Goal: Leave review/rating

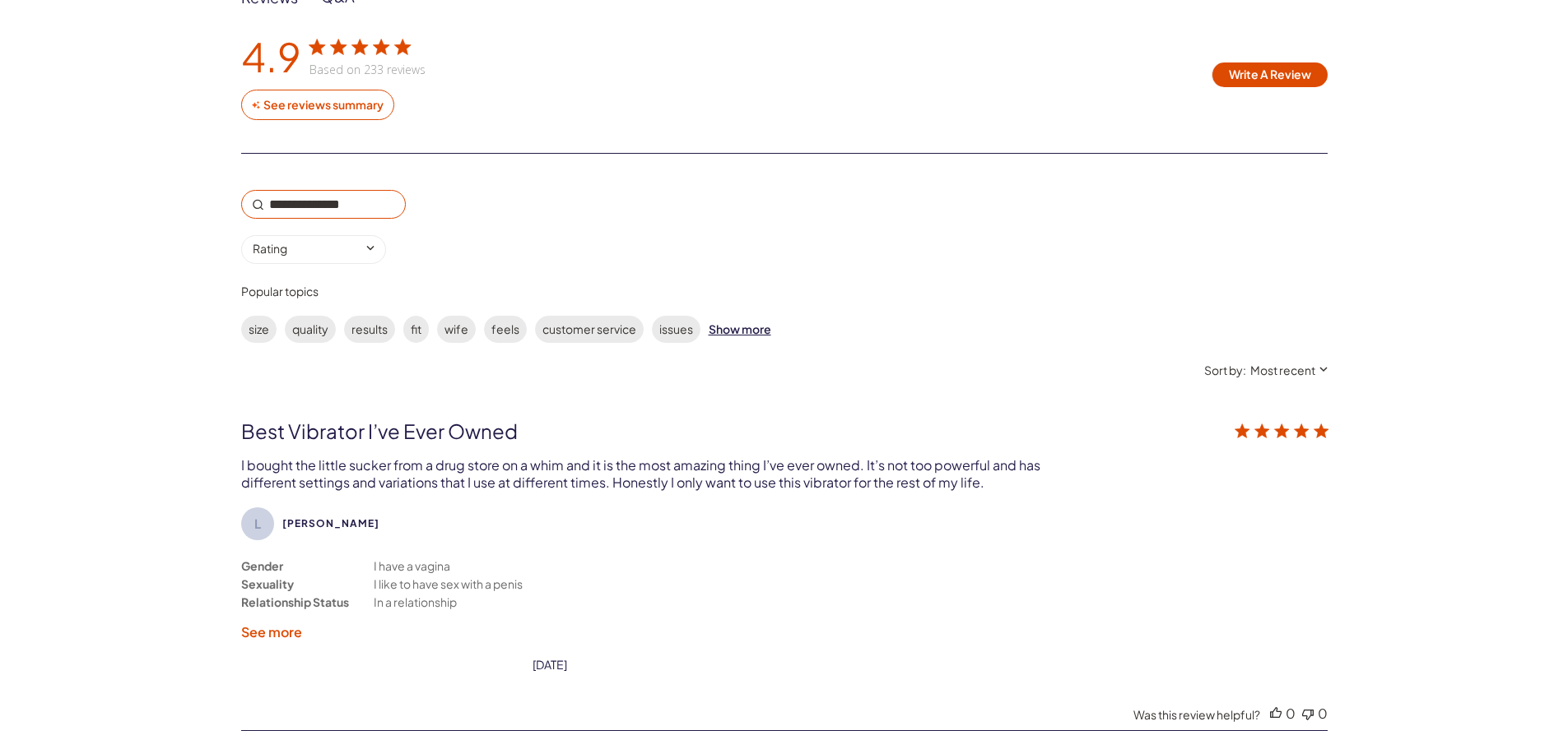
scroll to position [2550, 0]
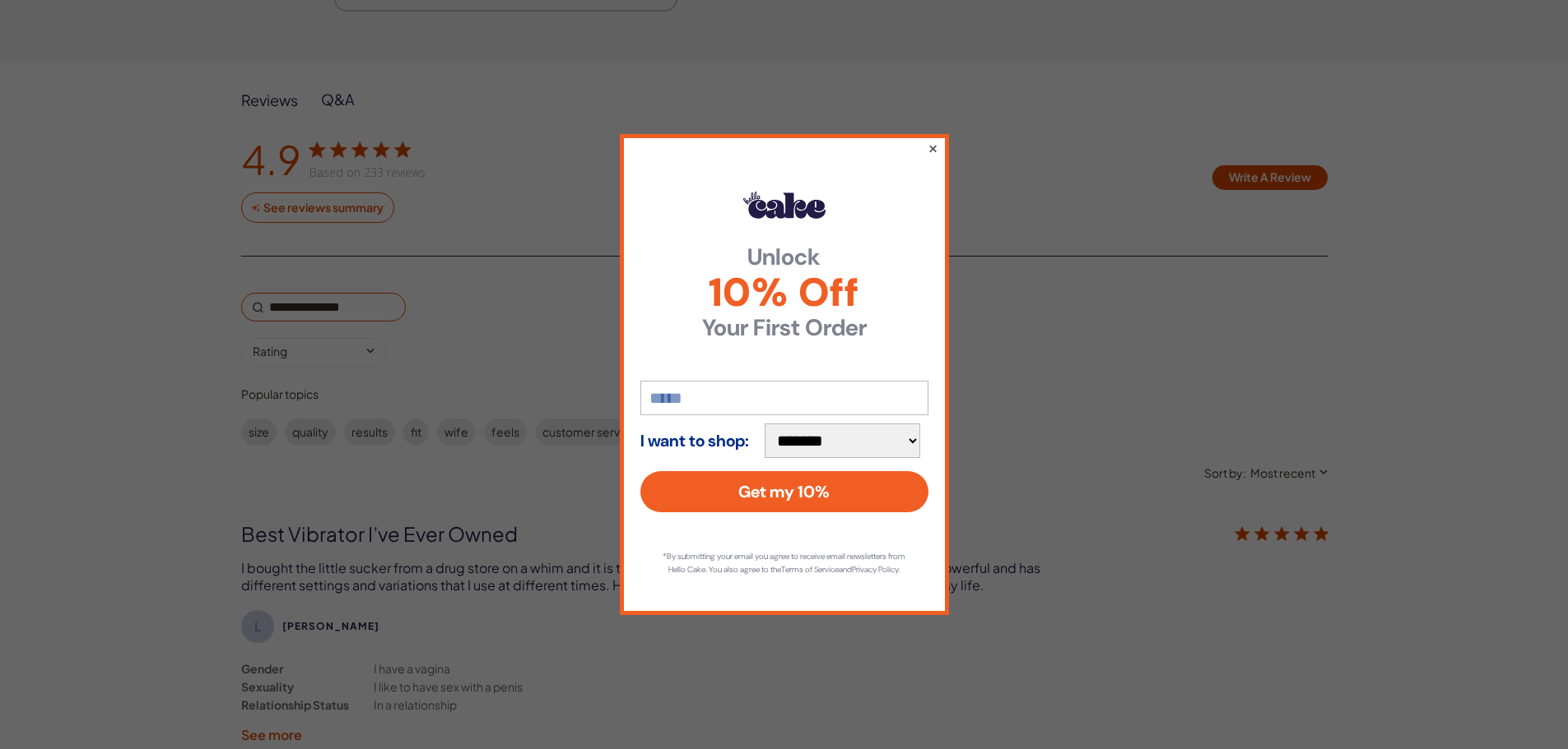
click at [934, 142] on button "×" at bounding box center [931, 148] width 11 height 20
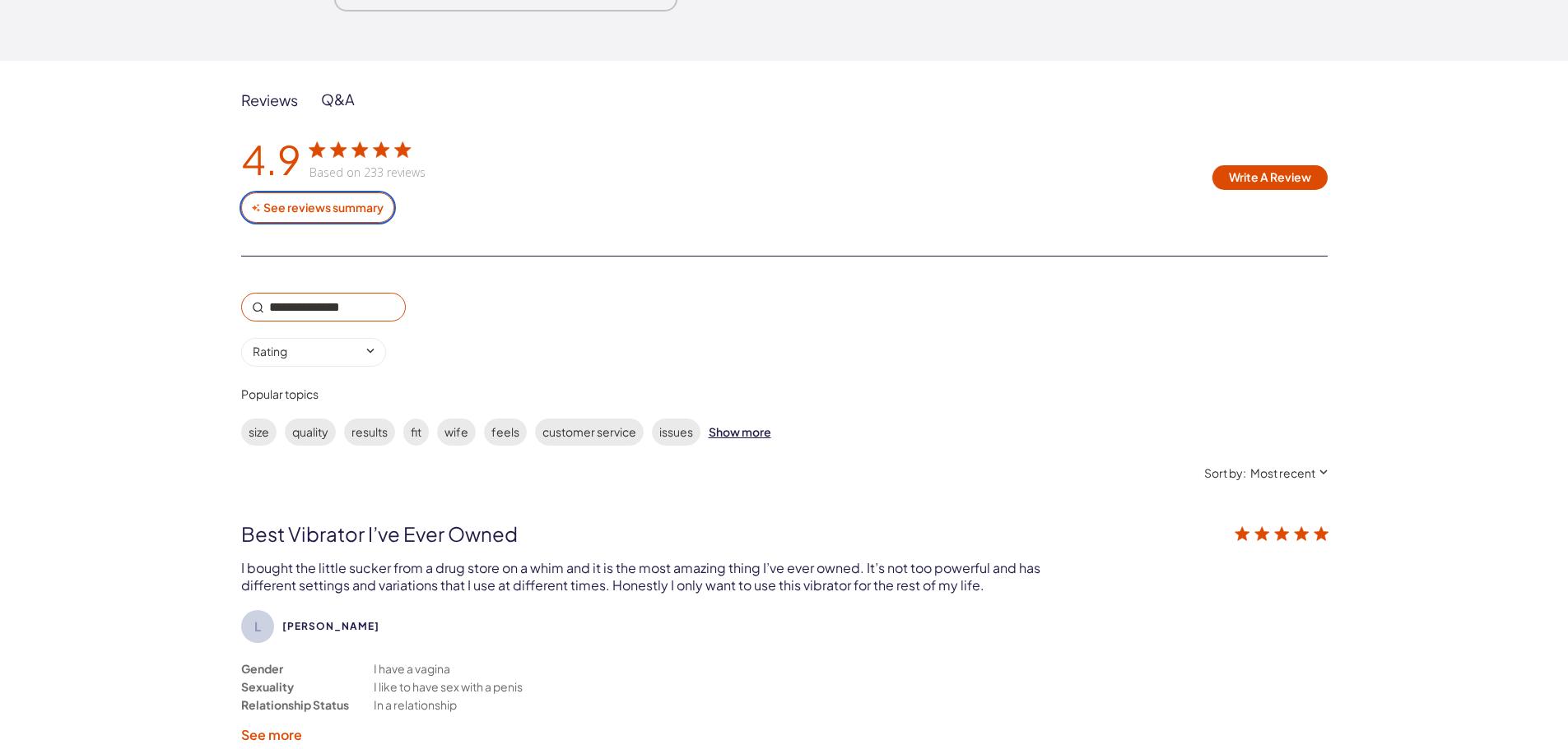
click at [312, 212] on div "See reviews summary" at bounding box center [324, 209] width 124 height 15
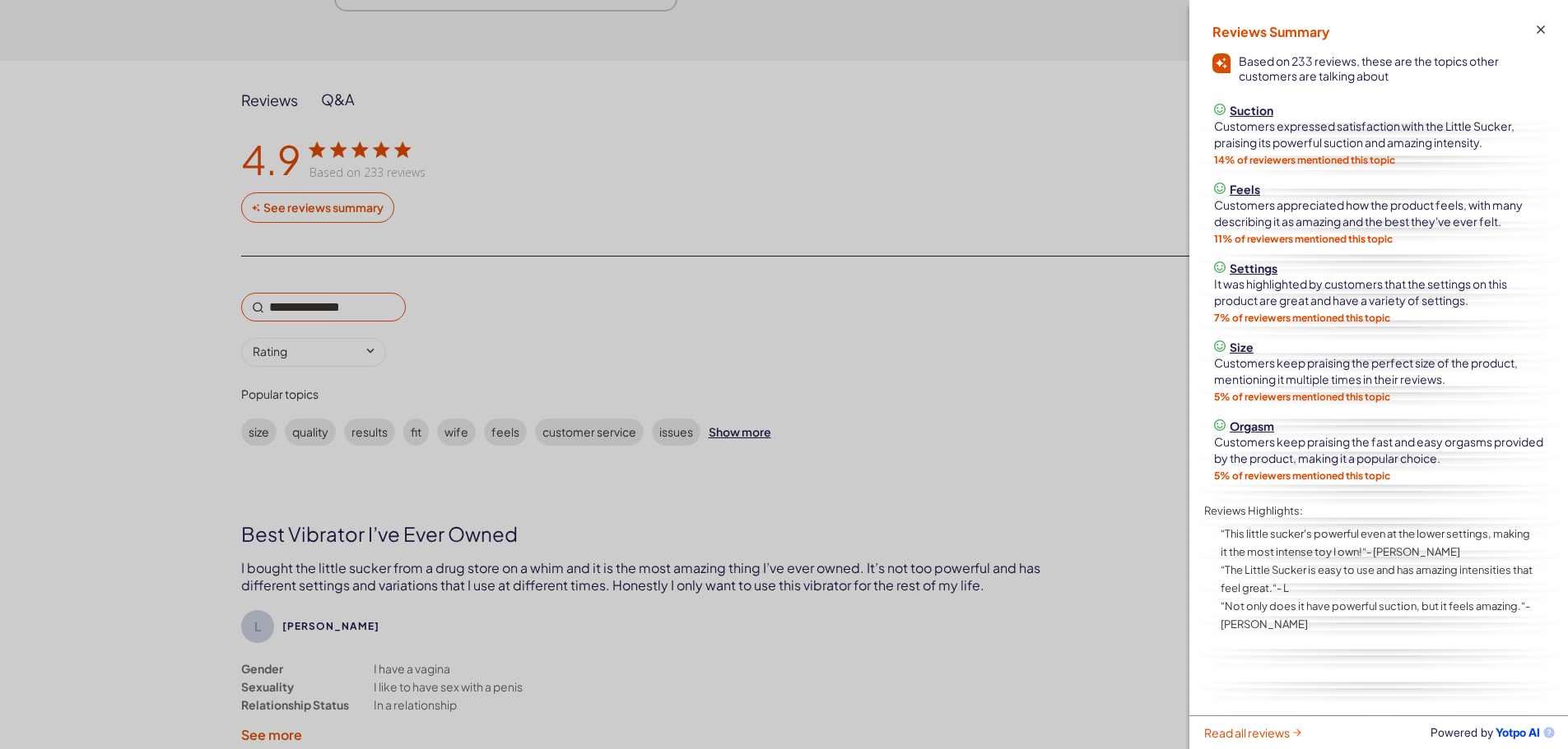
click at [1132, 328] on div "customer reviews" at bounding box center [784, 374] width 1568 height 749
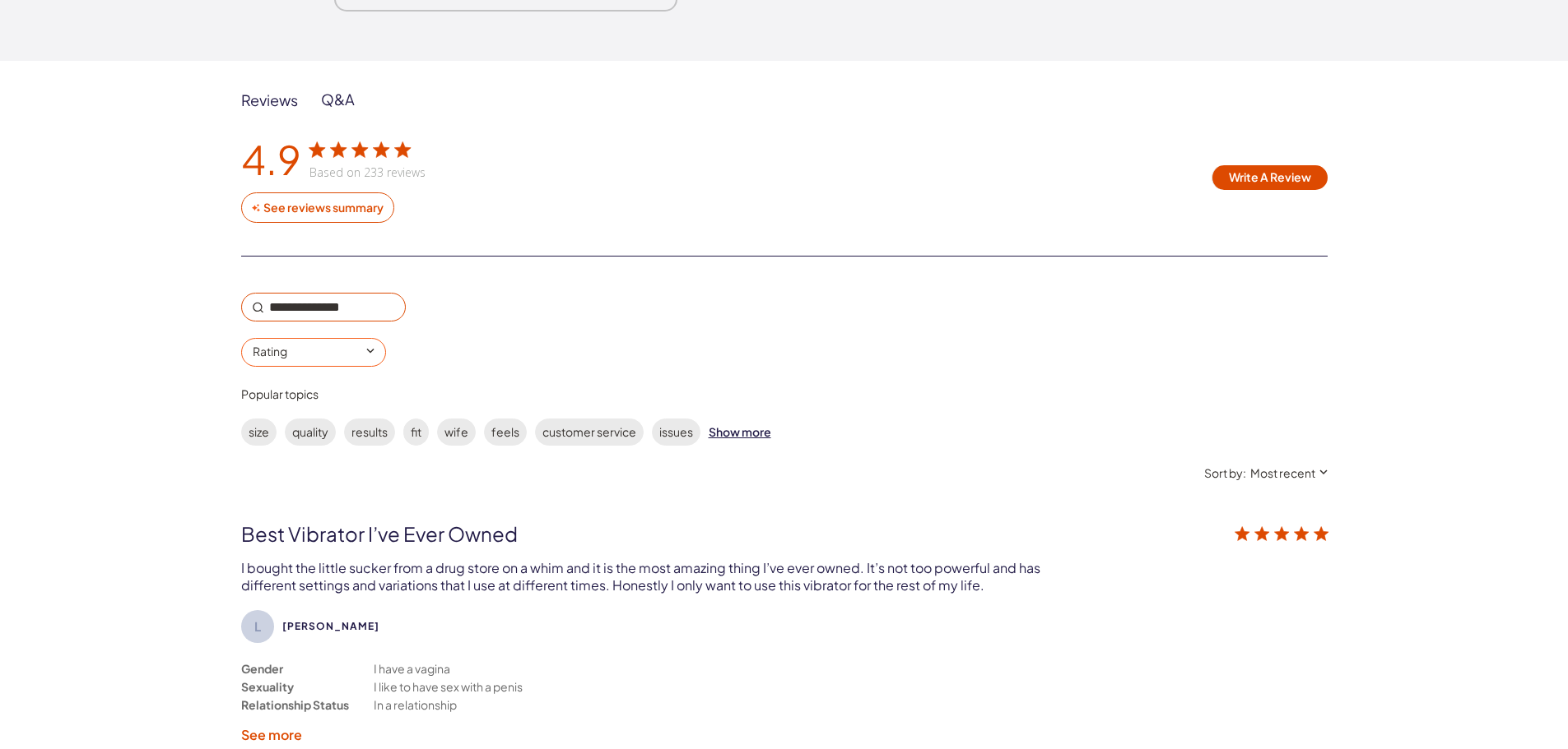
click at [341, 354] on input "0 star rating Rating" at bounding box center [314, 352] width 145 height 29
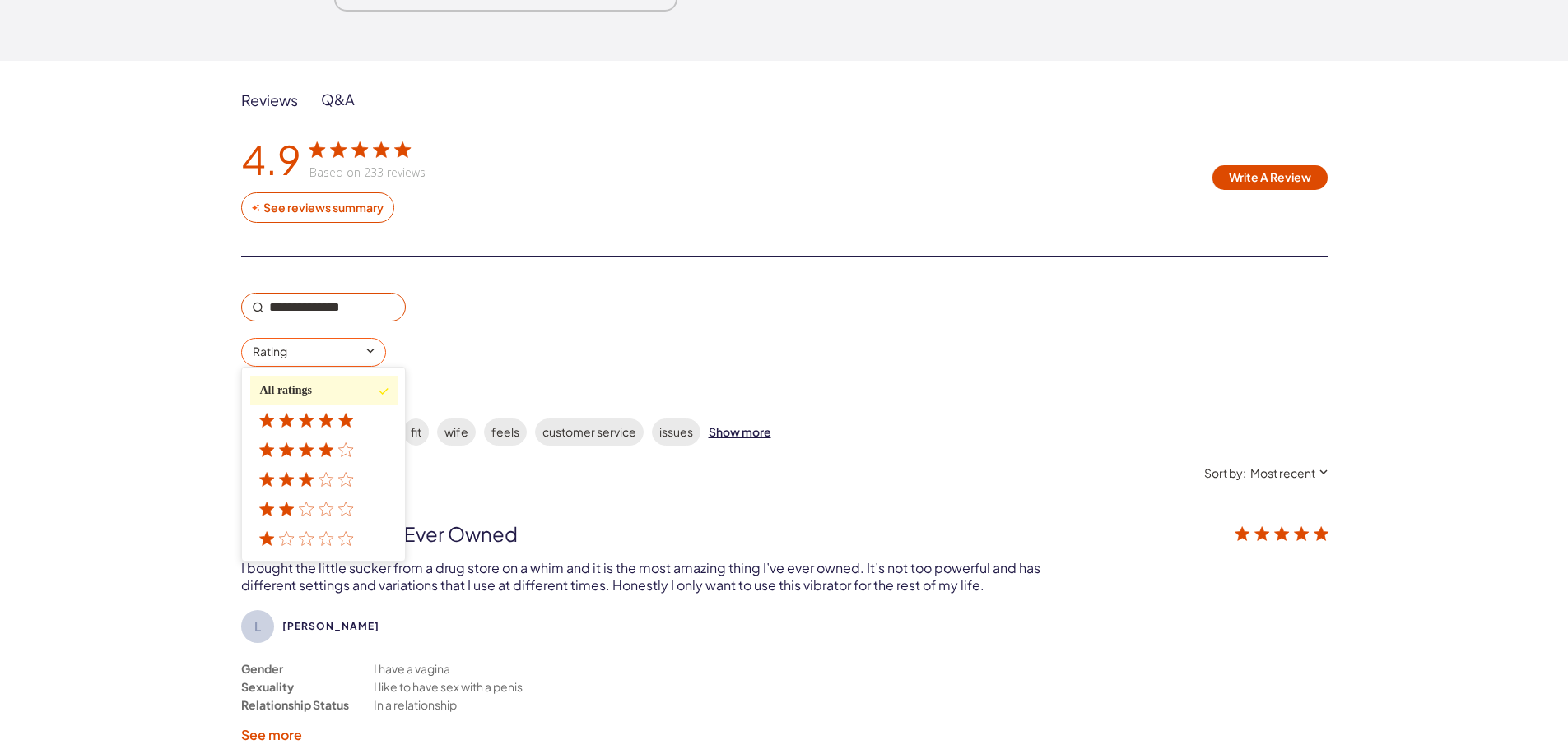
click at [340, 537] on icon "customer reviews" at bounding box center [346, 538] width 15 height 14
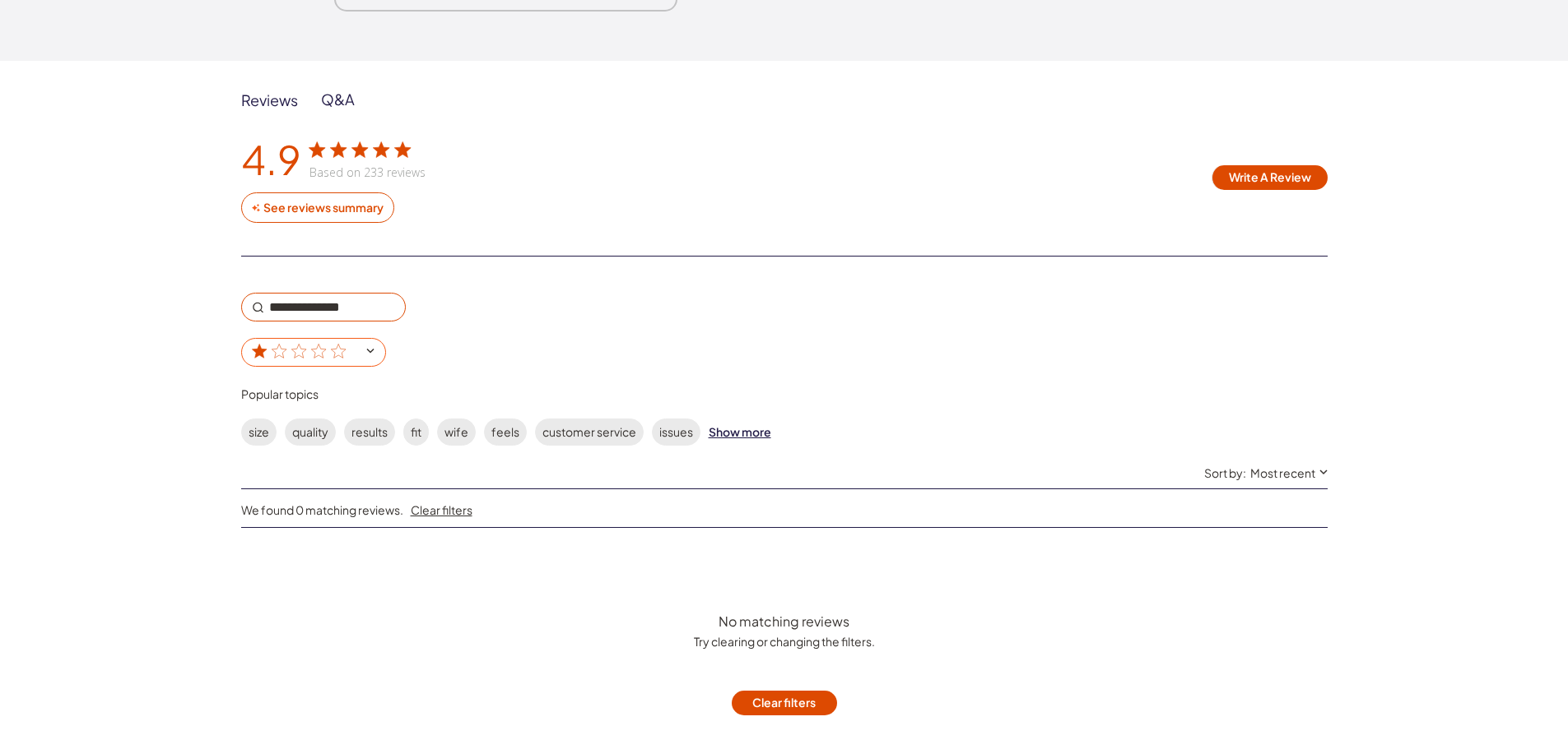
scroll to position [2632, 0]
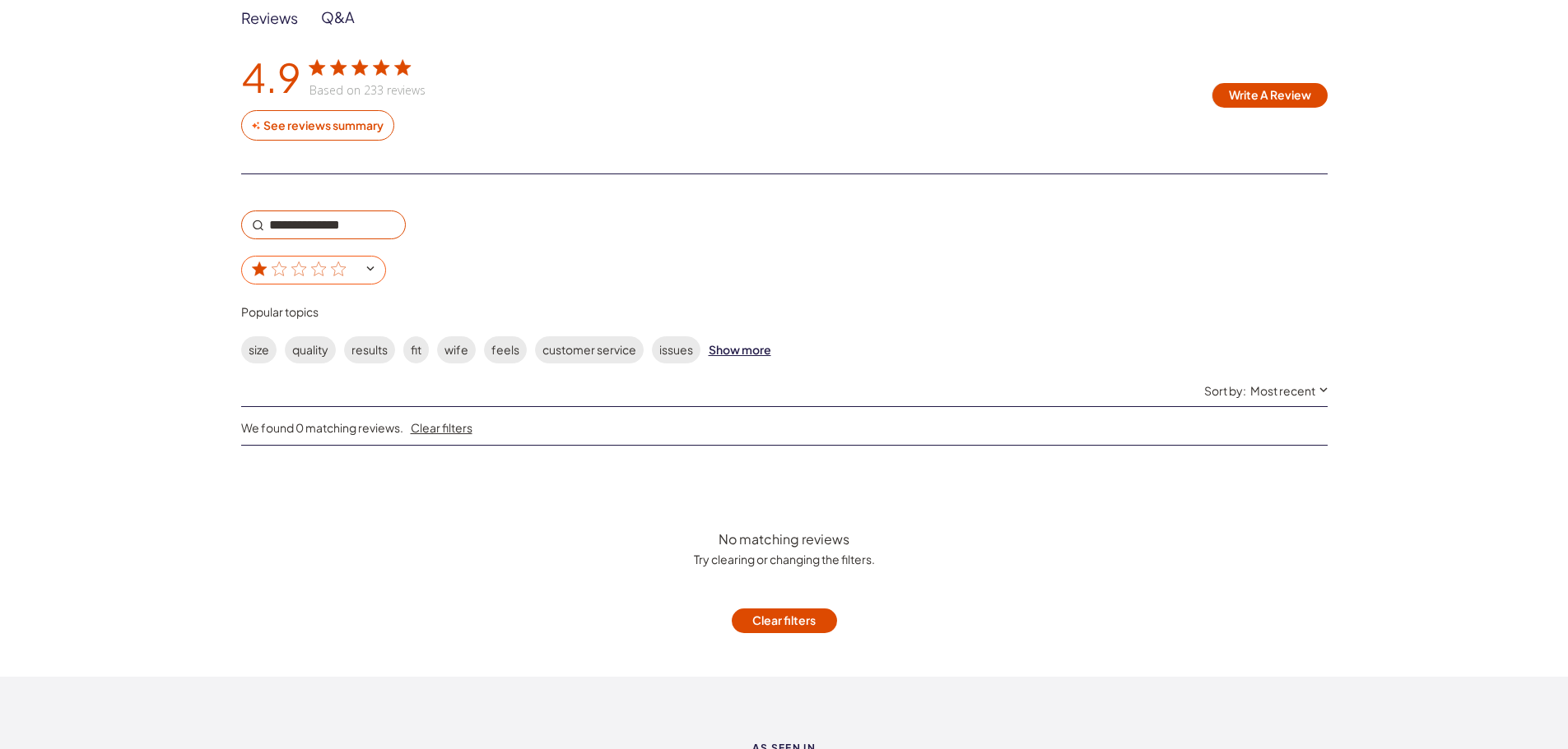
click at [347, 274] on div "1 star rating" at bounding box center [302, 269] width 99 height 13
click at [347, 275] on input "1 star rating" at bounding box center [314, 270] width 145 height 29
click at [330, 275] on icon "customer reviews" at bounding box center [338, 269] width 16 height 16
click at [330, 275] on input "1 star rating" at bounding box center [314, 270] width 145 height 29
click at [340, 266] on icon "customer reviews" at bounding box center [338, 269] width 16 height 16
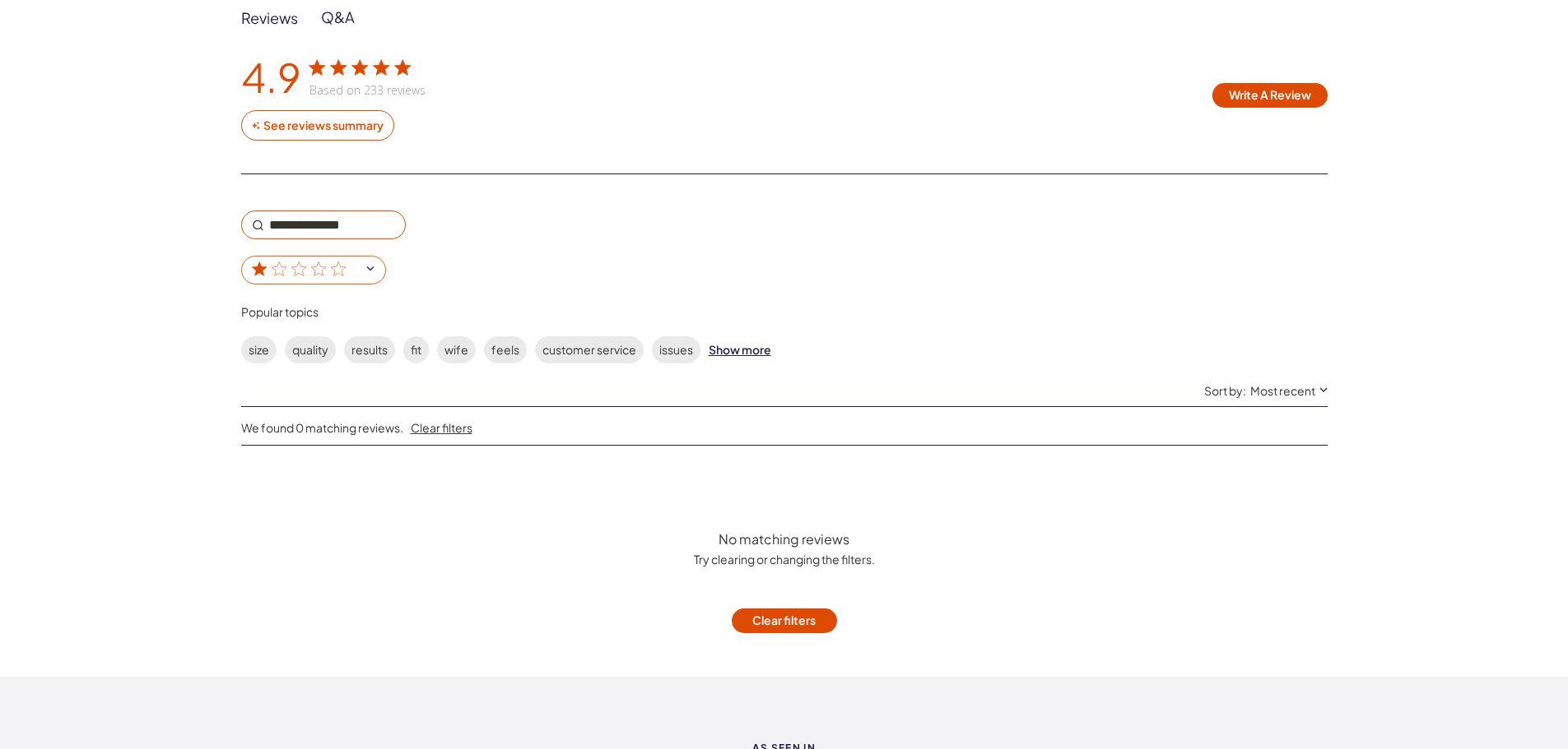
click at [340, 266] on input "1 star rating" at bounding box center [314, 270] width 145 height 29
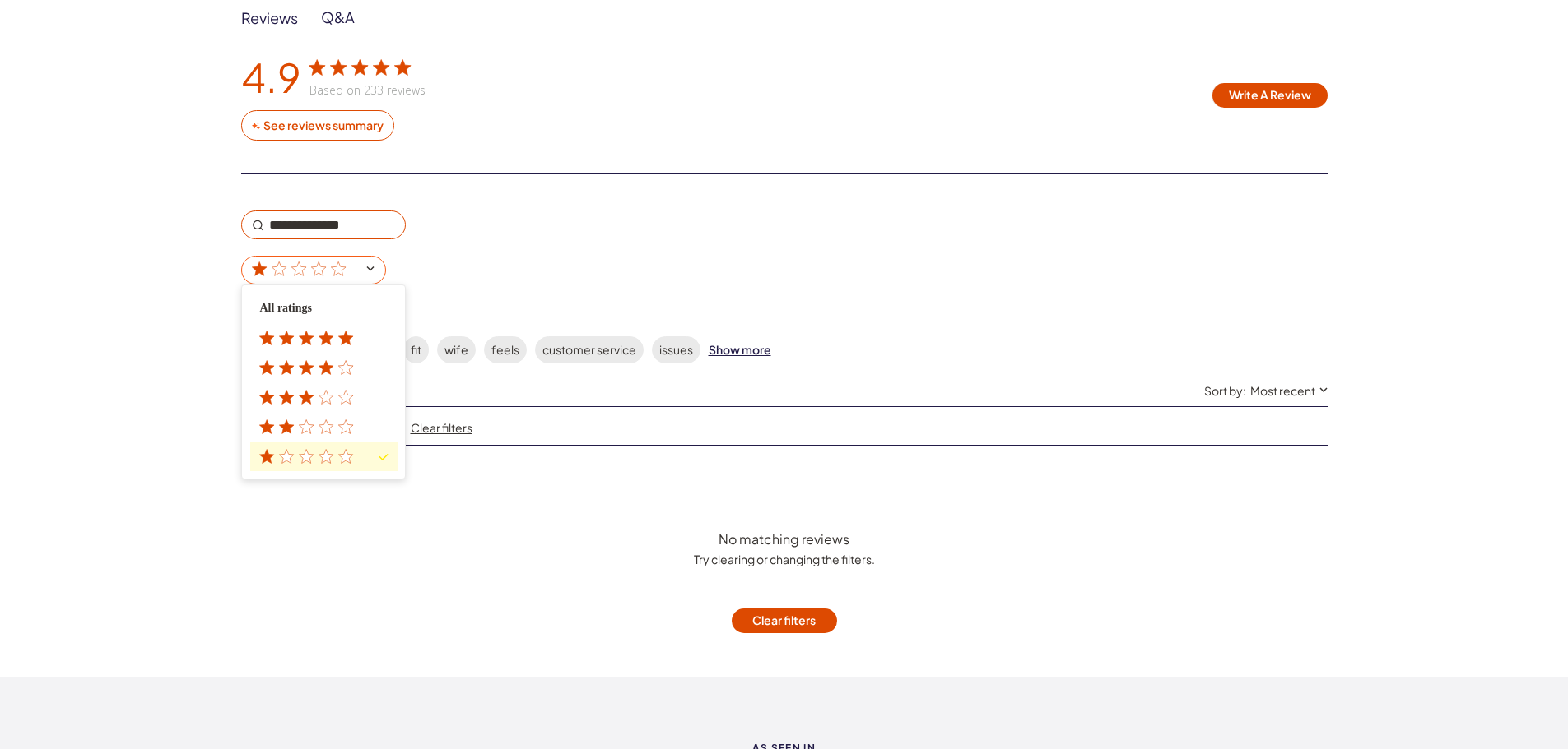
click at [305, 411] on span "3 star rating" at bounding box center [325, 398] width 149 height 30
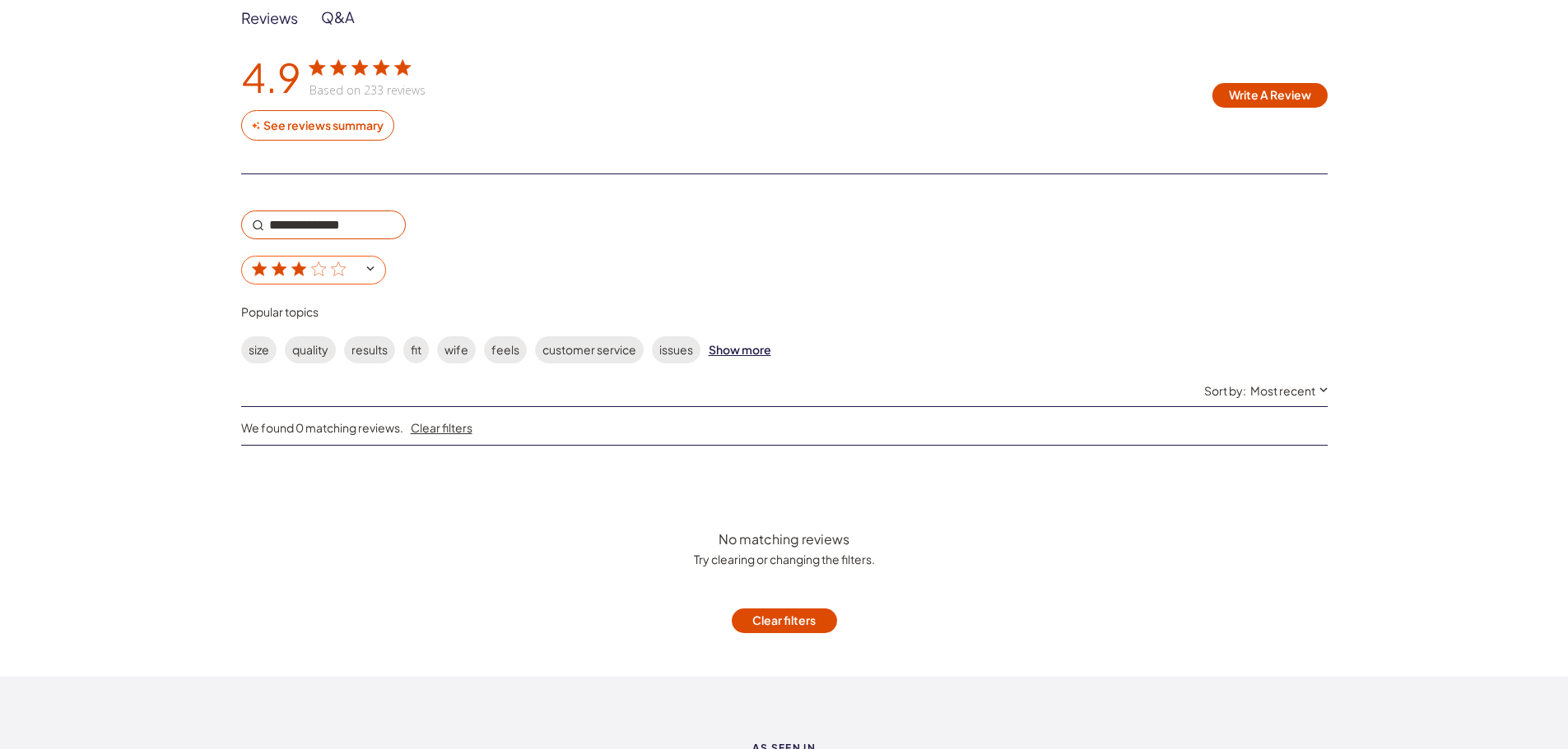
click at [322, 268] on icon "customer reviews" at bounding box center [318, 269] width 16 height 16
click at [322, 268] on input "3 star rating" at bounding box center [314, 270] width 145 height 29
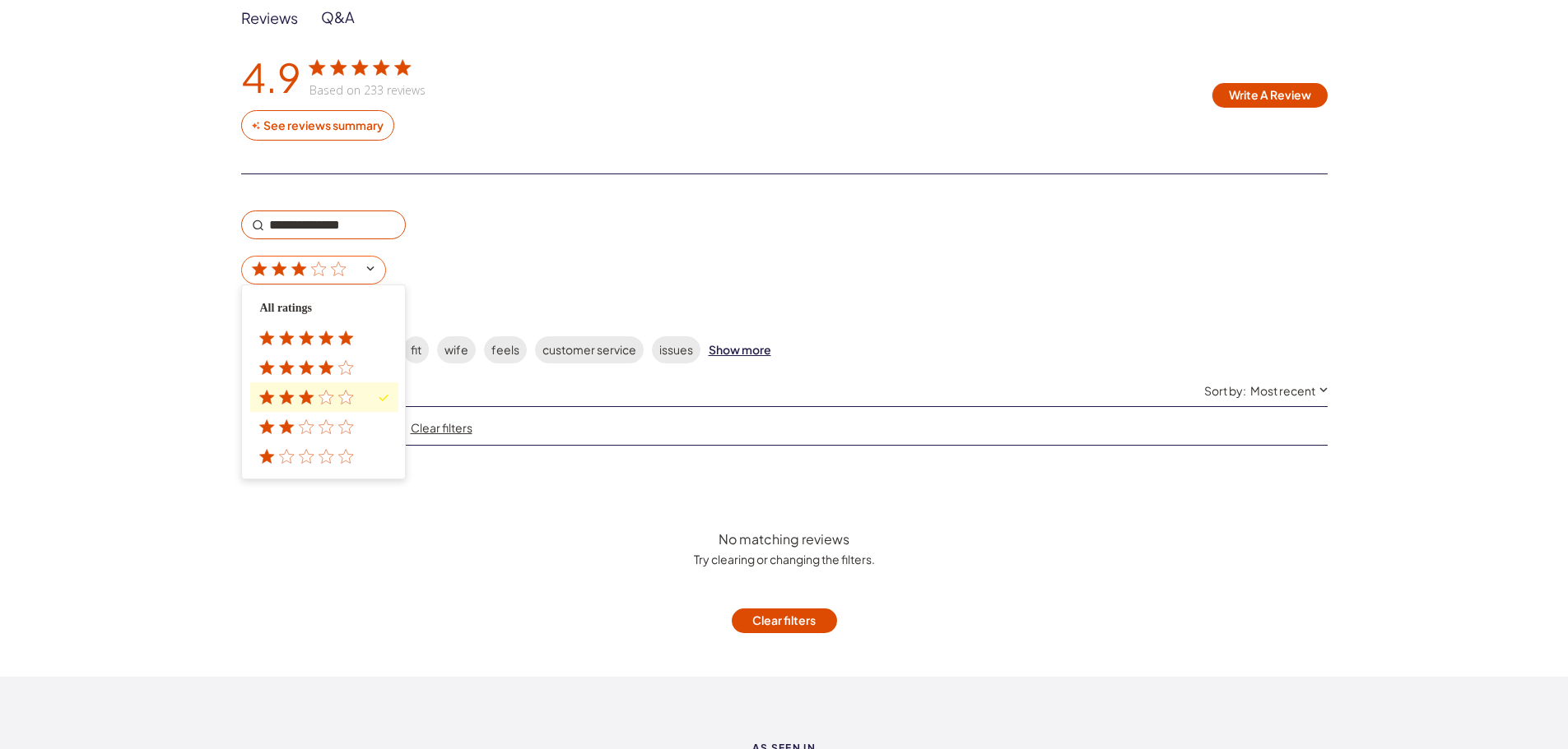
click at [319, 299] on span "All ratings" at bounding box center [325, 309] width 149 height 30
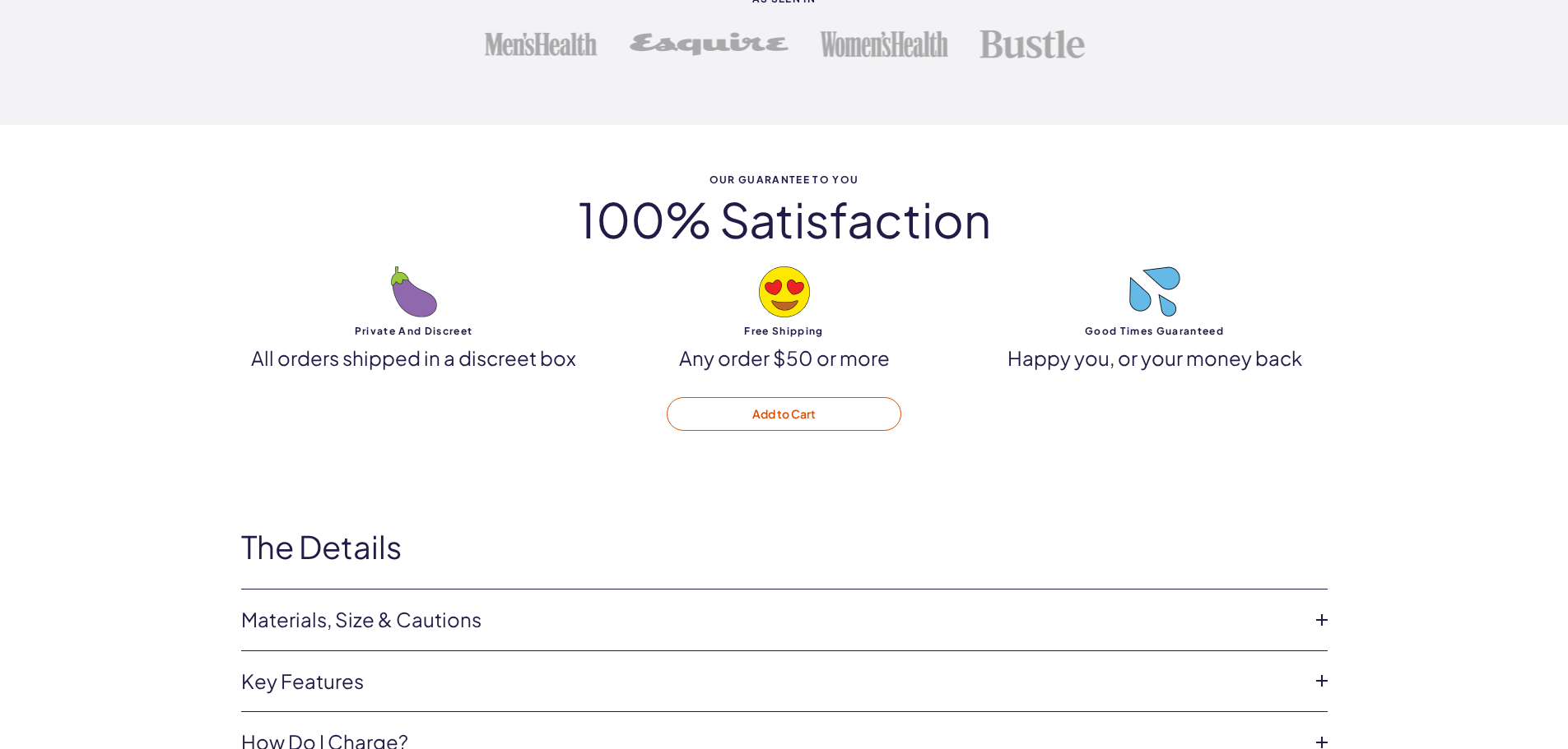
scroll to position [4607, 0]
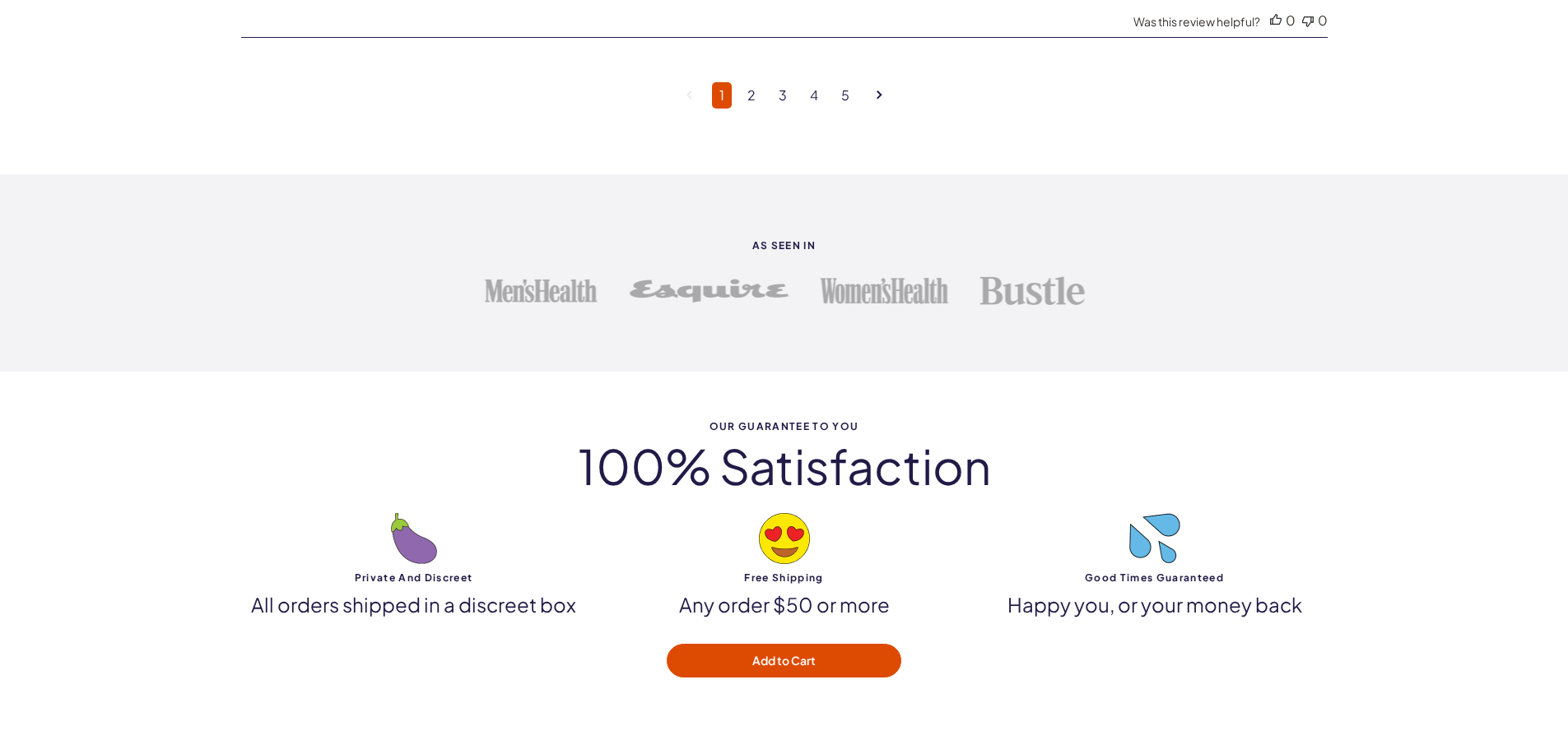
click at [828, 102] on li "4" at bounding box center [814, 96] width 31 height 27
click at [818, 100] on link "4" at bounding box center [814, 96] width 23 height 27
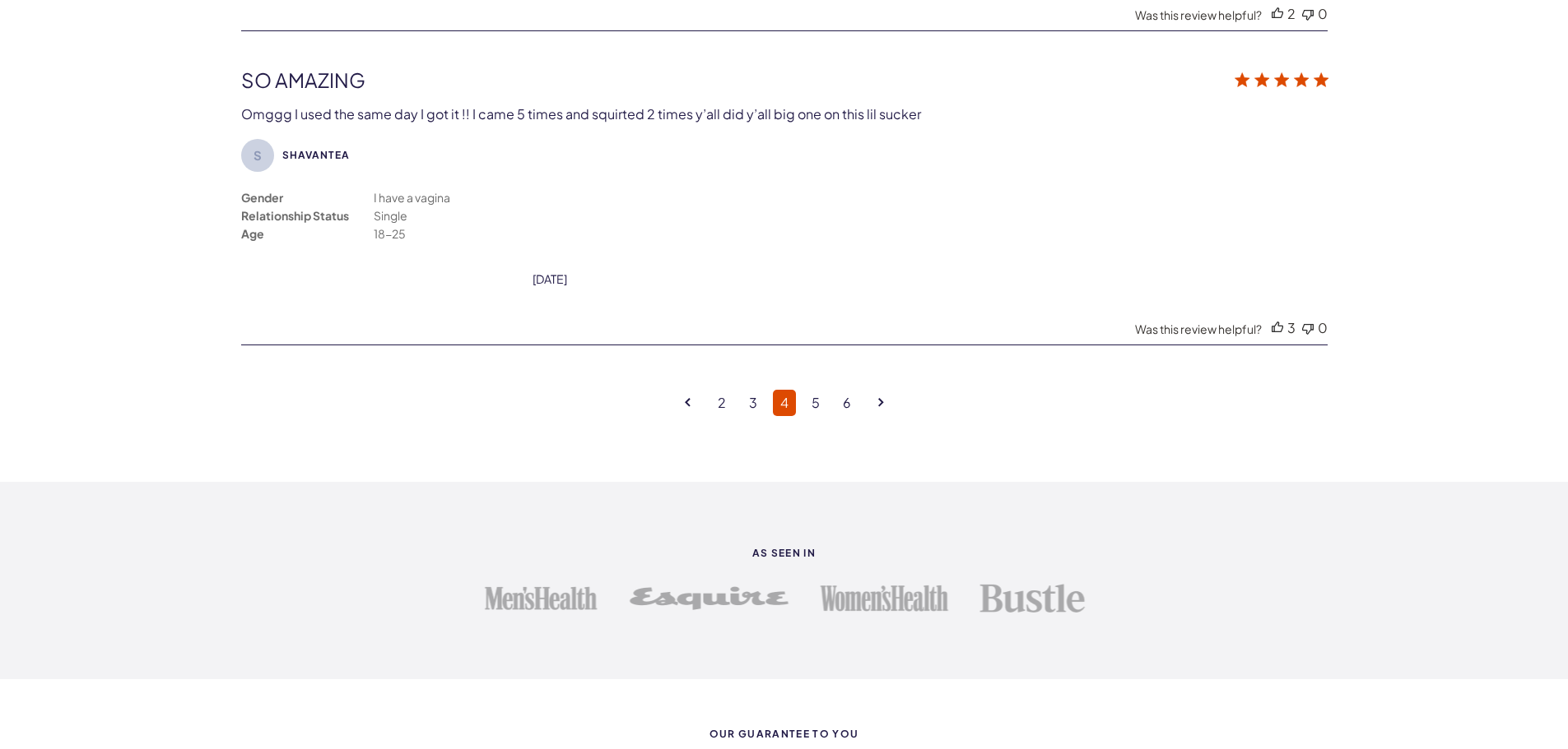
scroll to position [4436, 0]
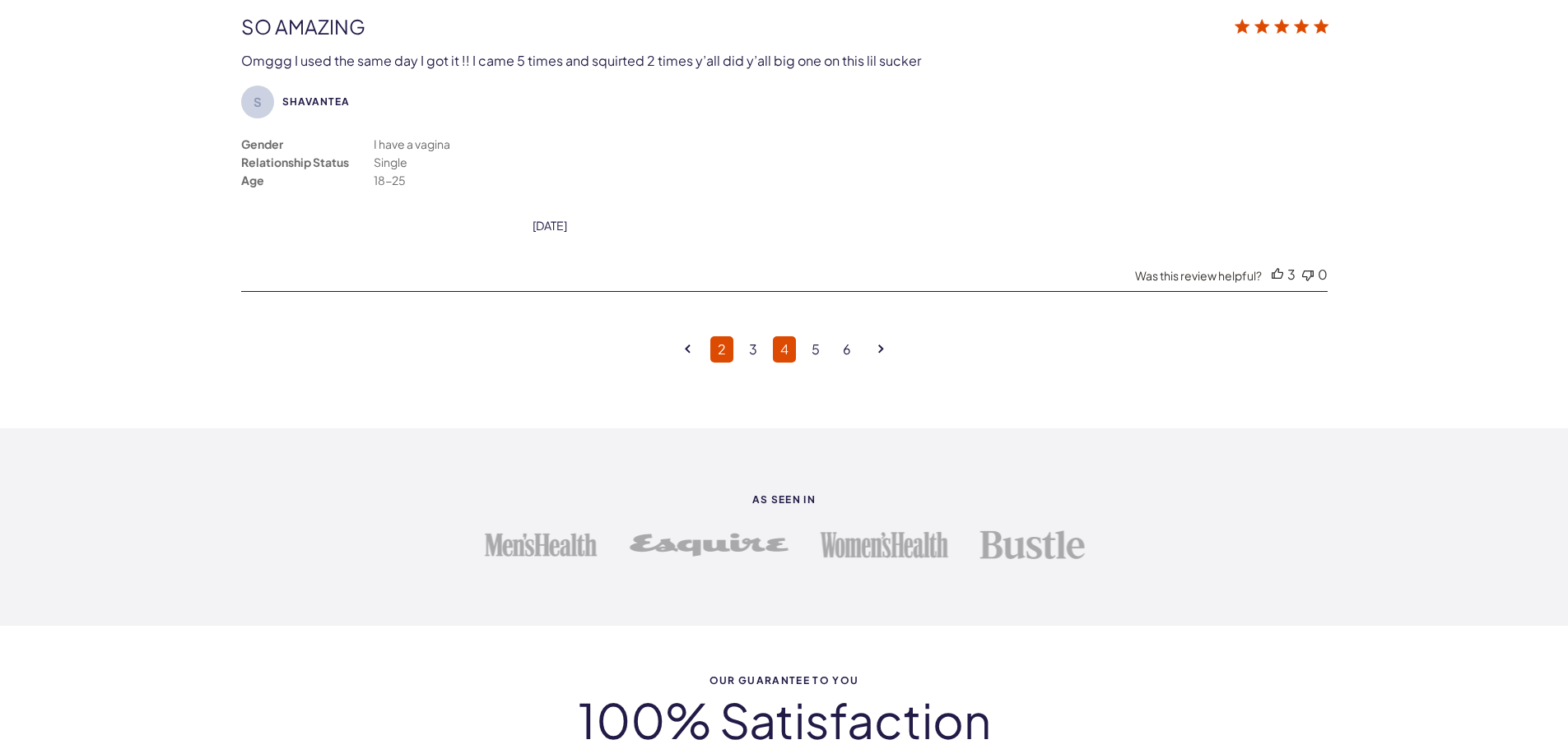
click at [713, 352] on link "2" at bounding box center [722, 349] width 23 height 27
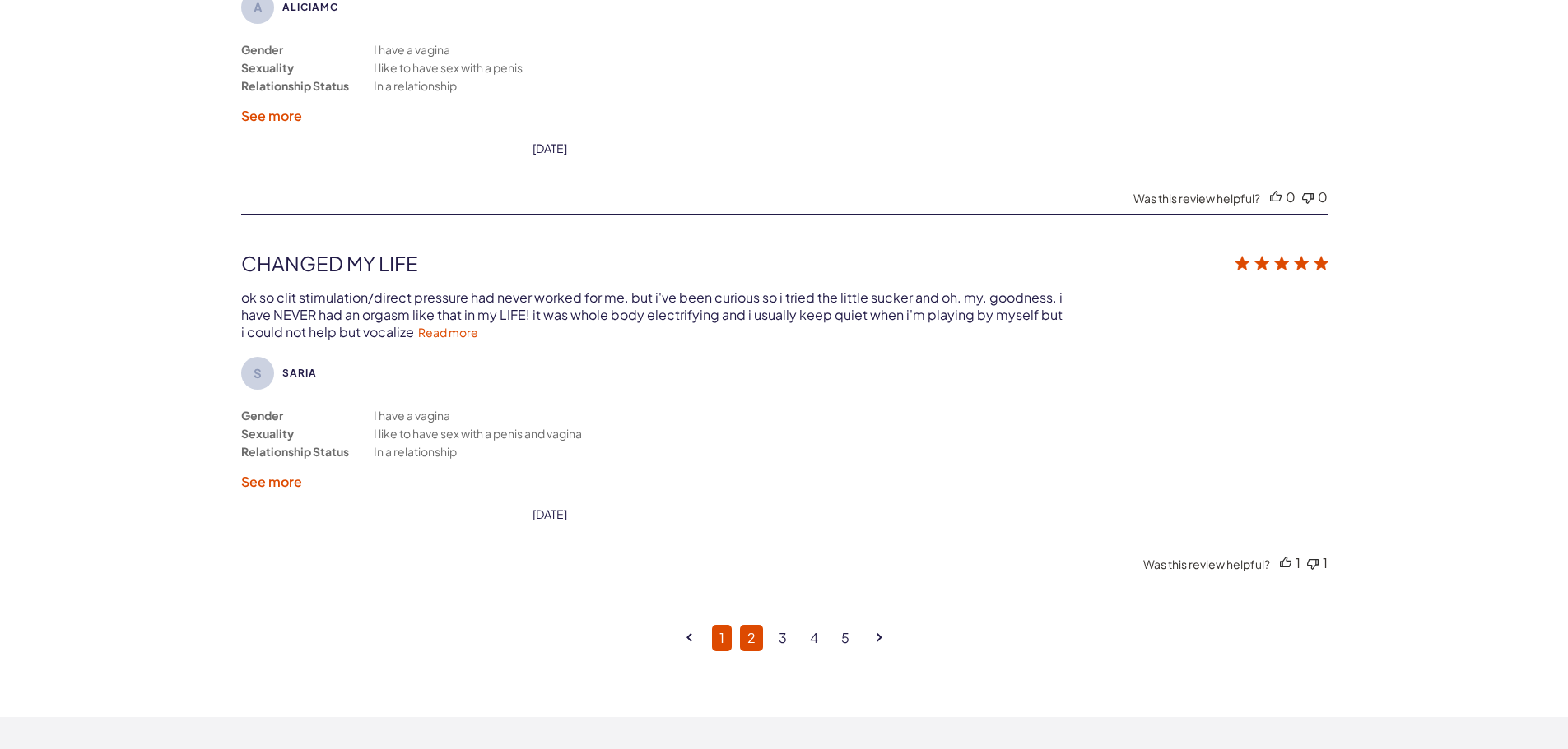
click at [714, 641] on link "1" at bounding box center [722, 638] width 20 height 27
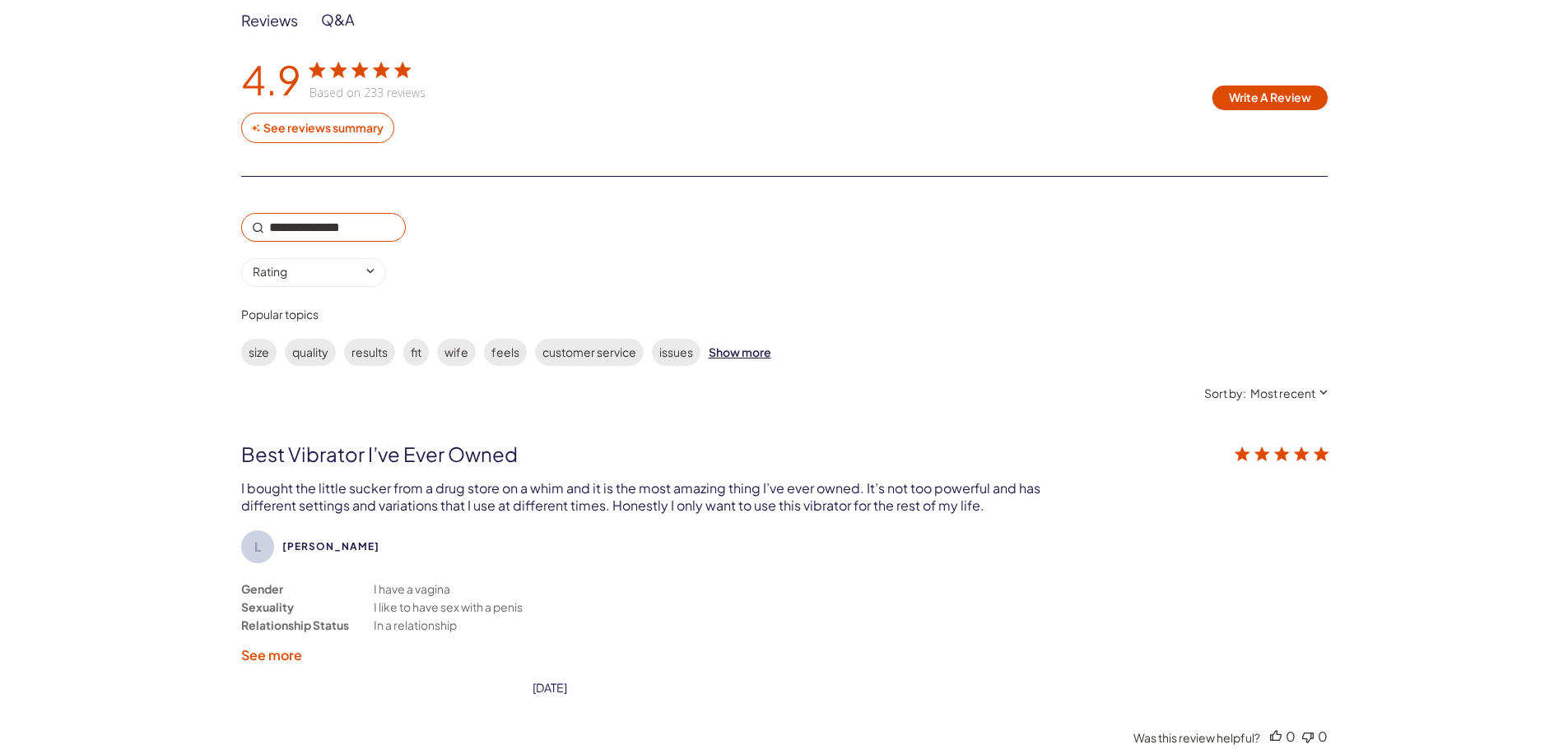
scroll to position [2545, 0]
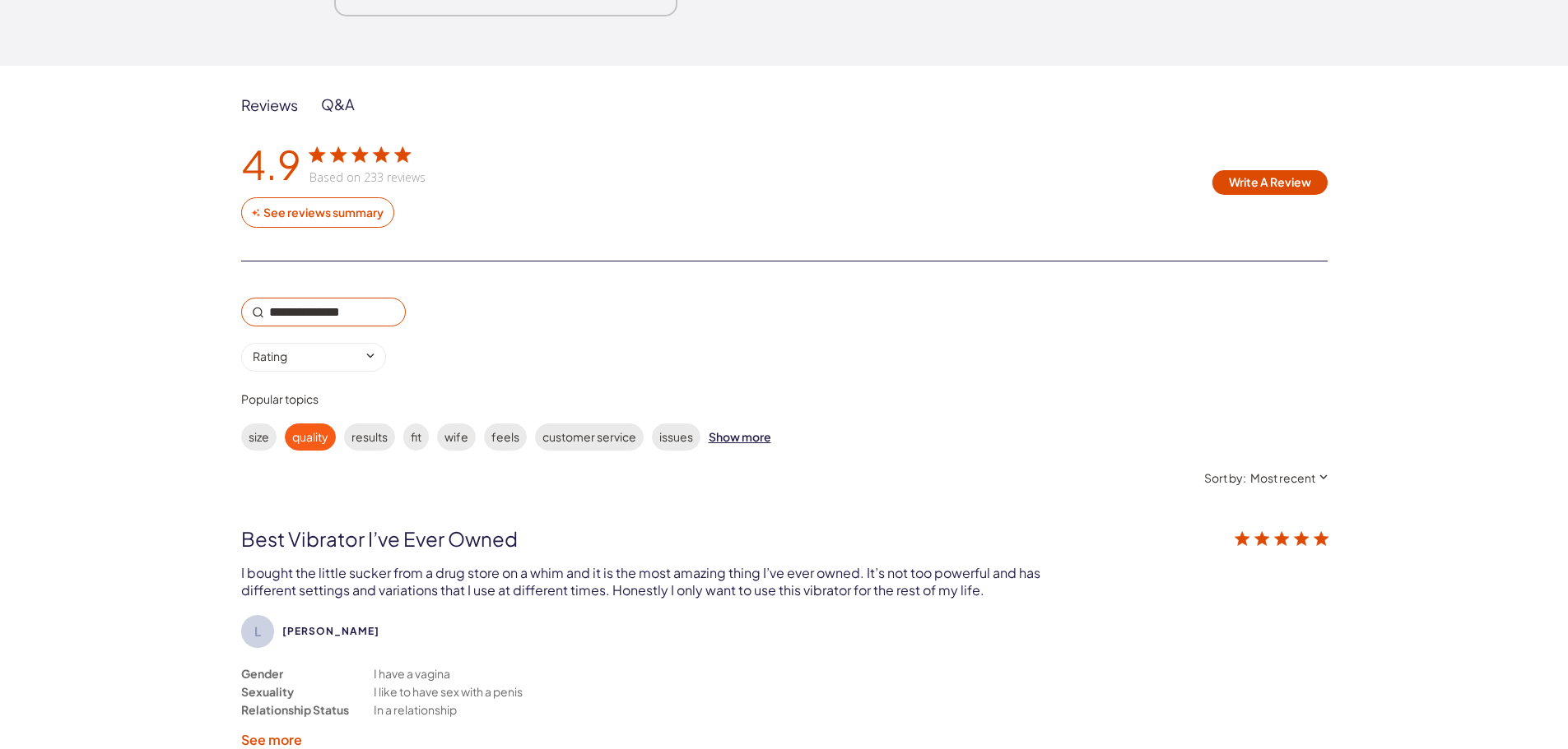
click at [311, 445] on label "quality" at bounding box center [310, 437] width 51 height 28
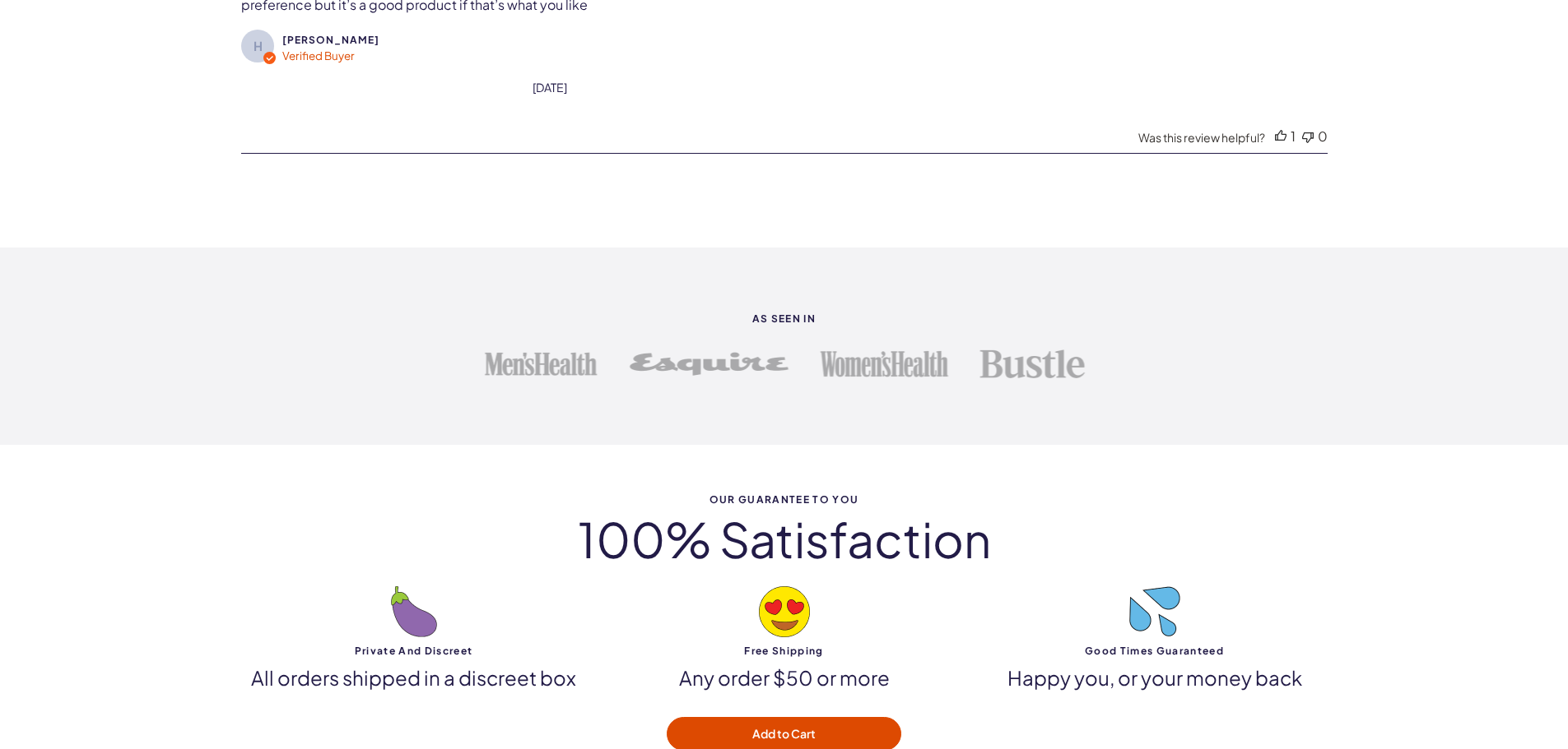
scroll to position [3285, 0]
